Goal: Book appointment/travel/reservation

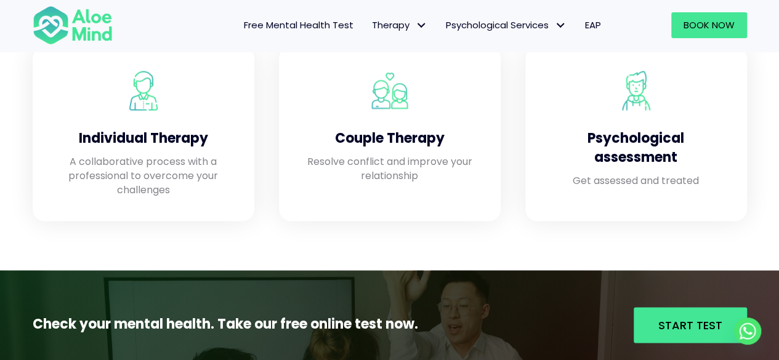
scroll to position [1092, 0]
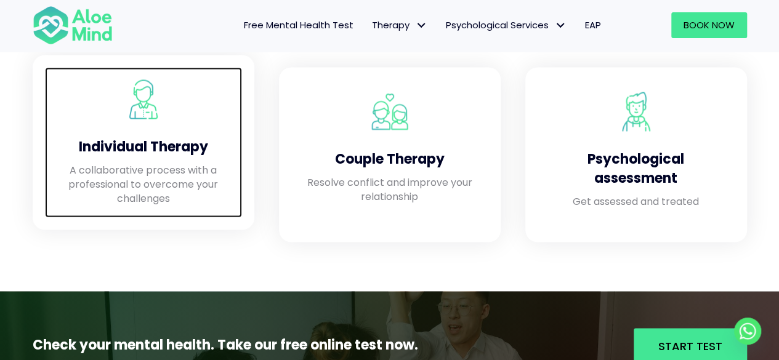
click at [177, 196] on p "A collaborative process with a professional to overcome your challenges" at bounding box center [143, 184] width 172 height 43
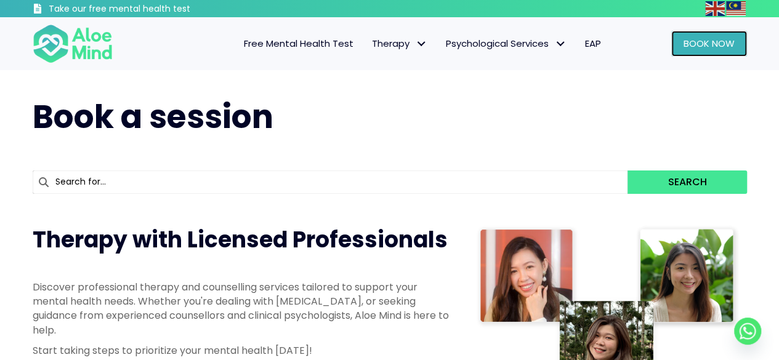
click at [698, 47] on span "Book Now" at bounding box center [709, 43] width 51 height 13
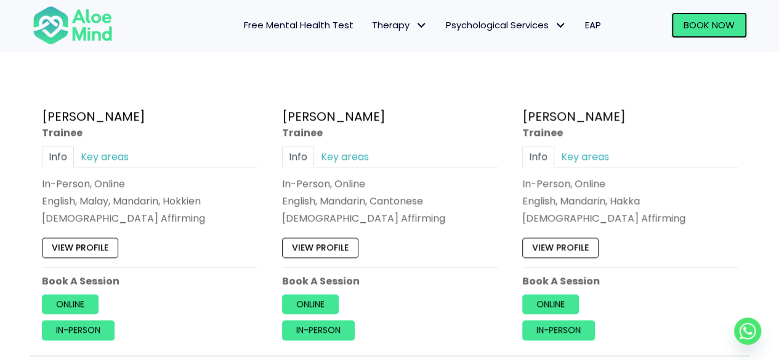
scroll to position [780, 0]
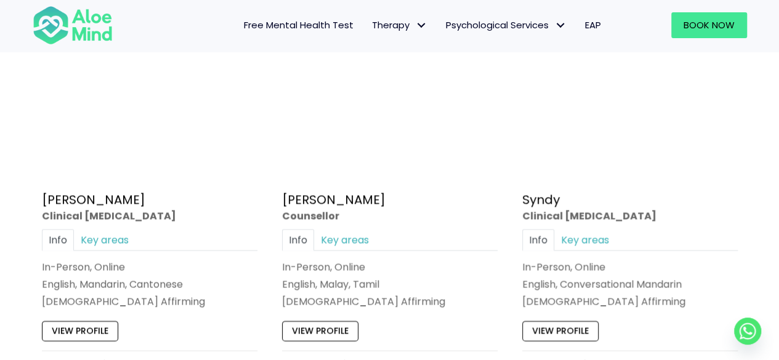
scroll to position [3464, 0]
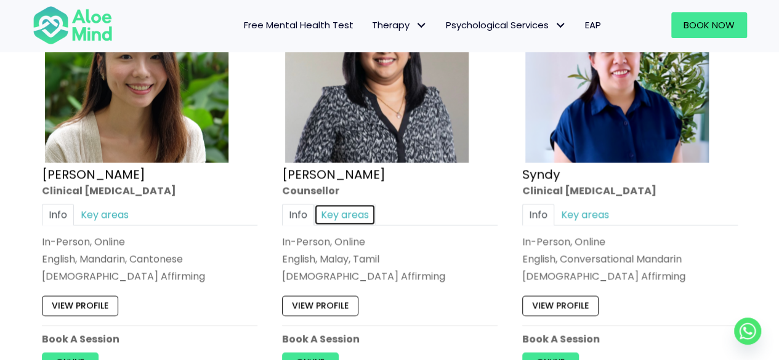
click at [344, 204] on link "Key areas" at bounding box center [345, 215] width 62 height 22
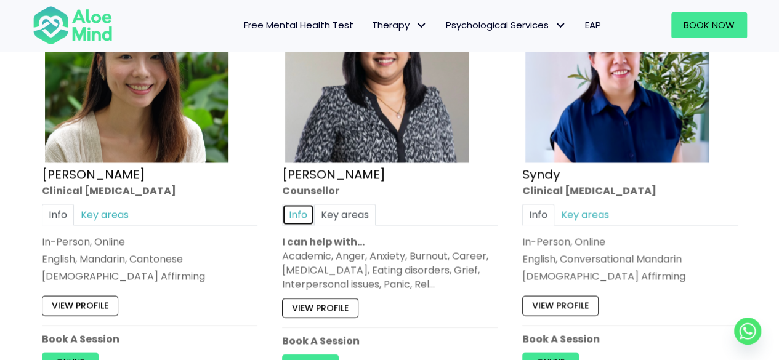
click at [298, 204] on link "Info" at bounding box center [298, 215] width 32 height 22
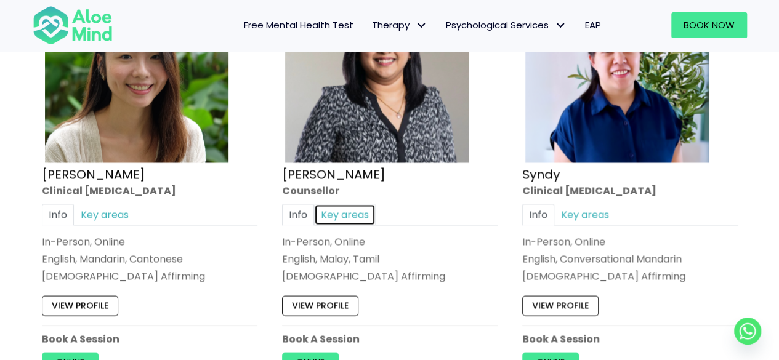
click at [326, 205] on link "Key areas" at bounding box center [345, 215] width 62 height 22
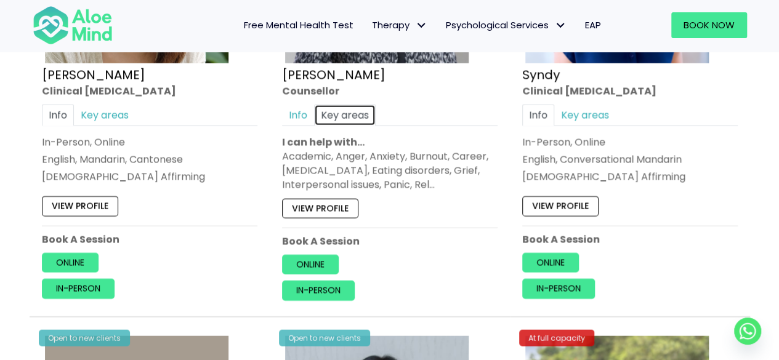
scroll to position [3567, 0]
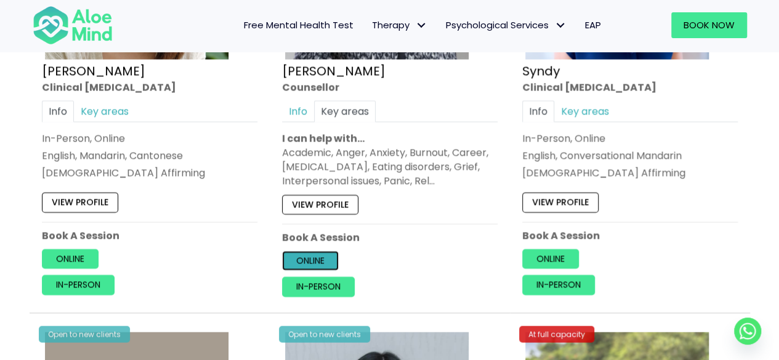
click at [315, 257] on link "Online" at bounding box center [310, 261] width 57 height 20
